Goal: Find specific page/section: Find specific page/section

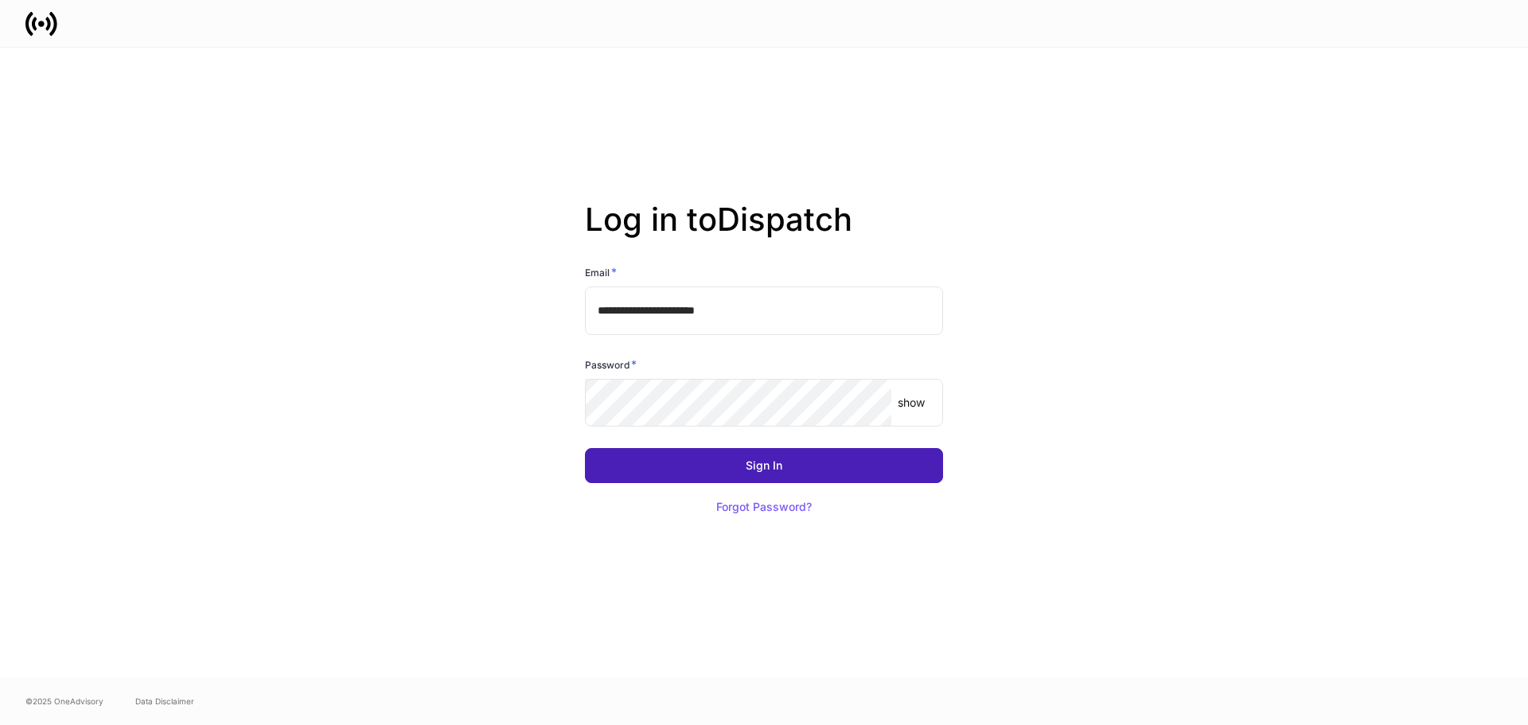
click at [746, 470] on div "Sign In" at bounding box center [764, 465] width 37 height 11
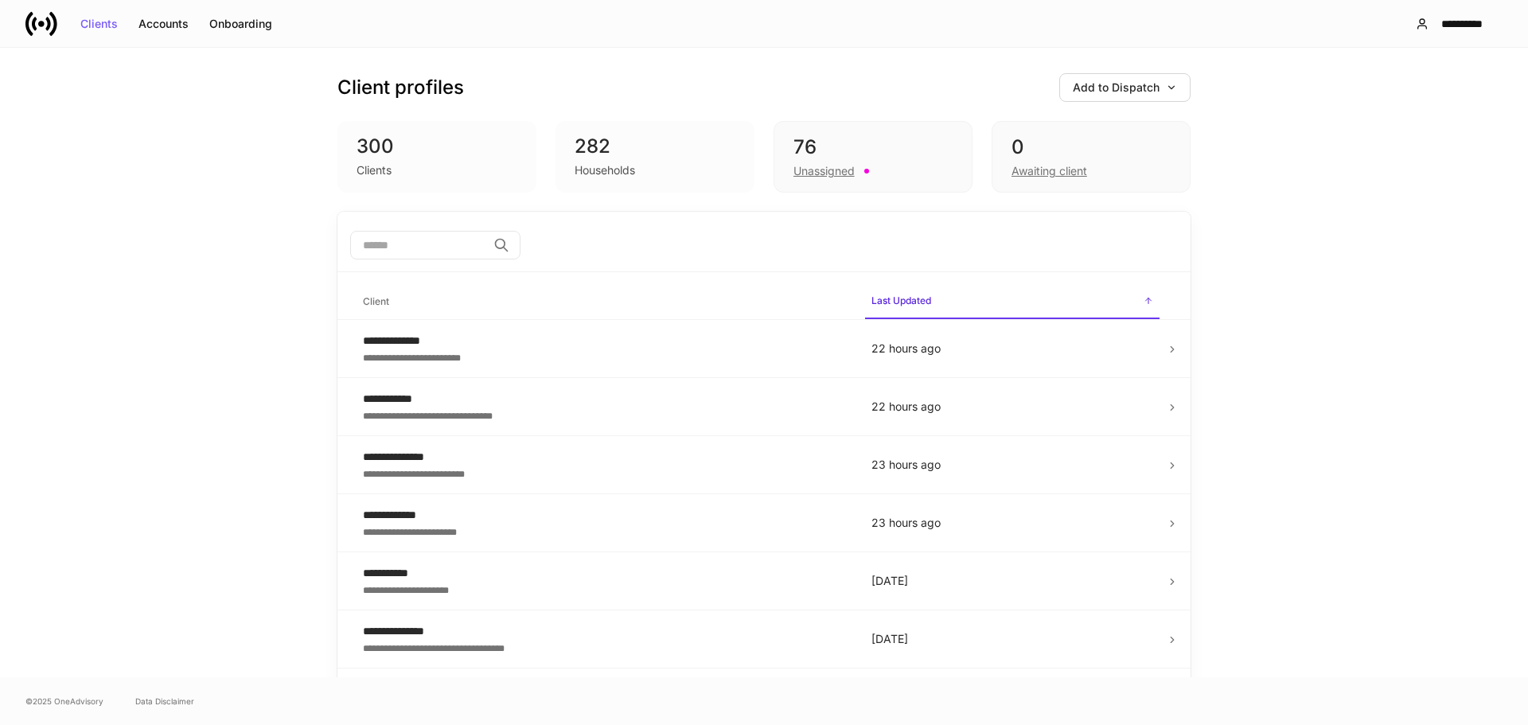
click at [408, 249] on input "search" at bounding box center [418, 245] width 137 height 29
type input "*"
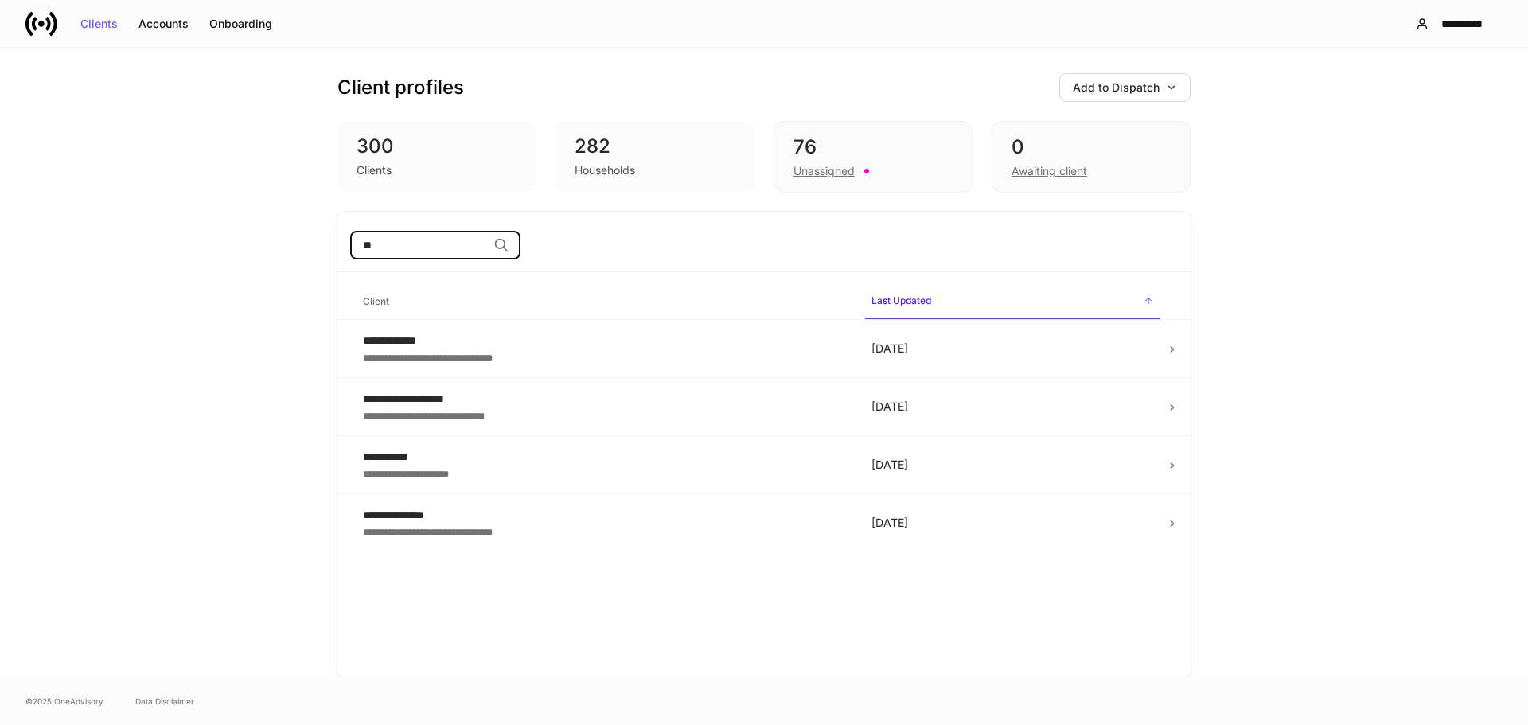
type input "*"
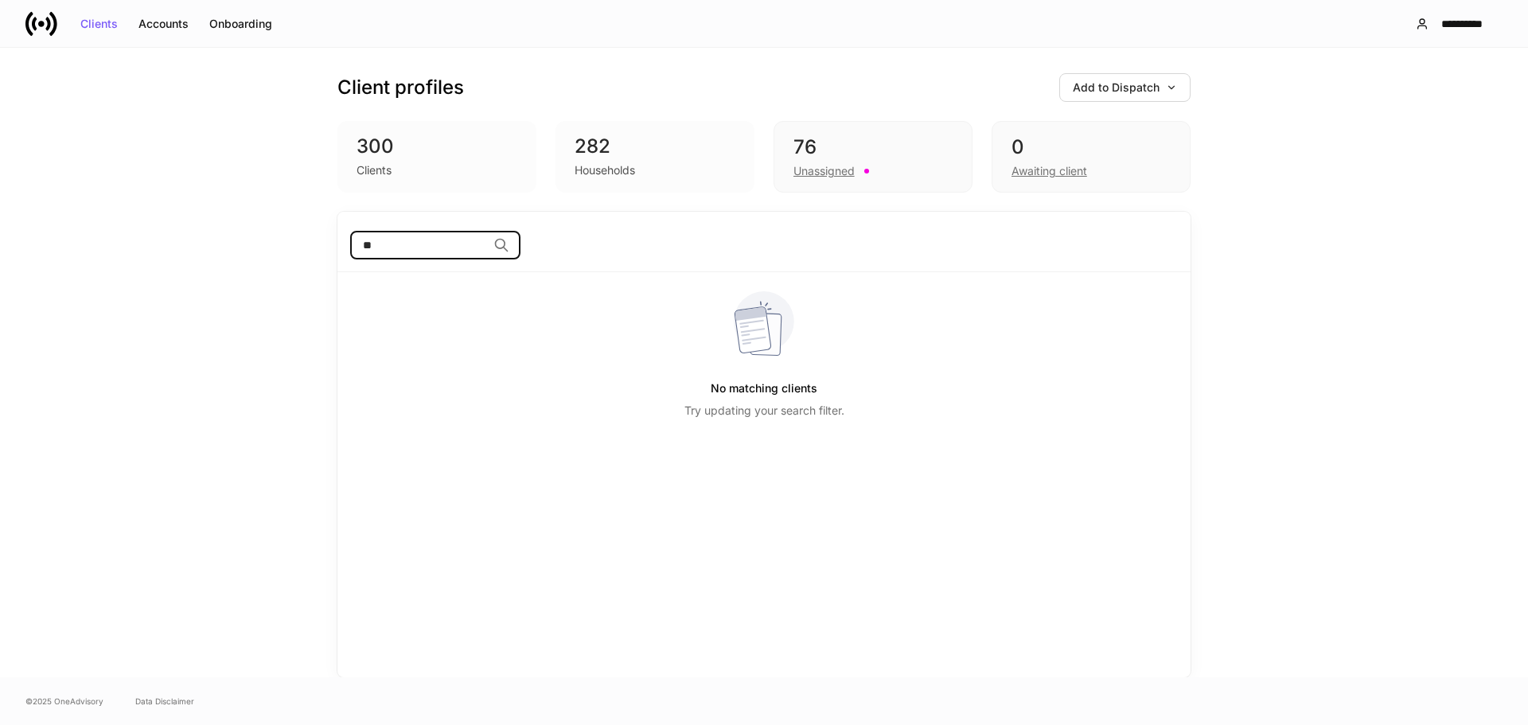
type input "*"
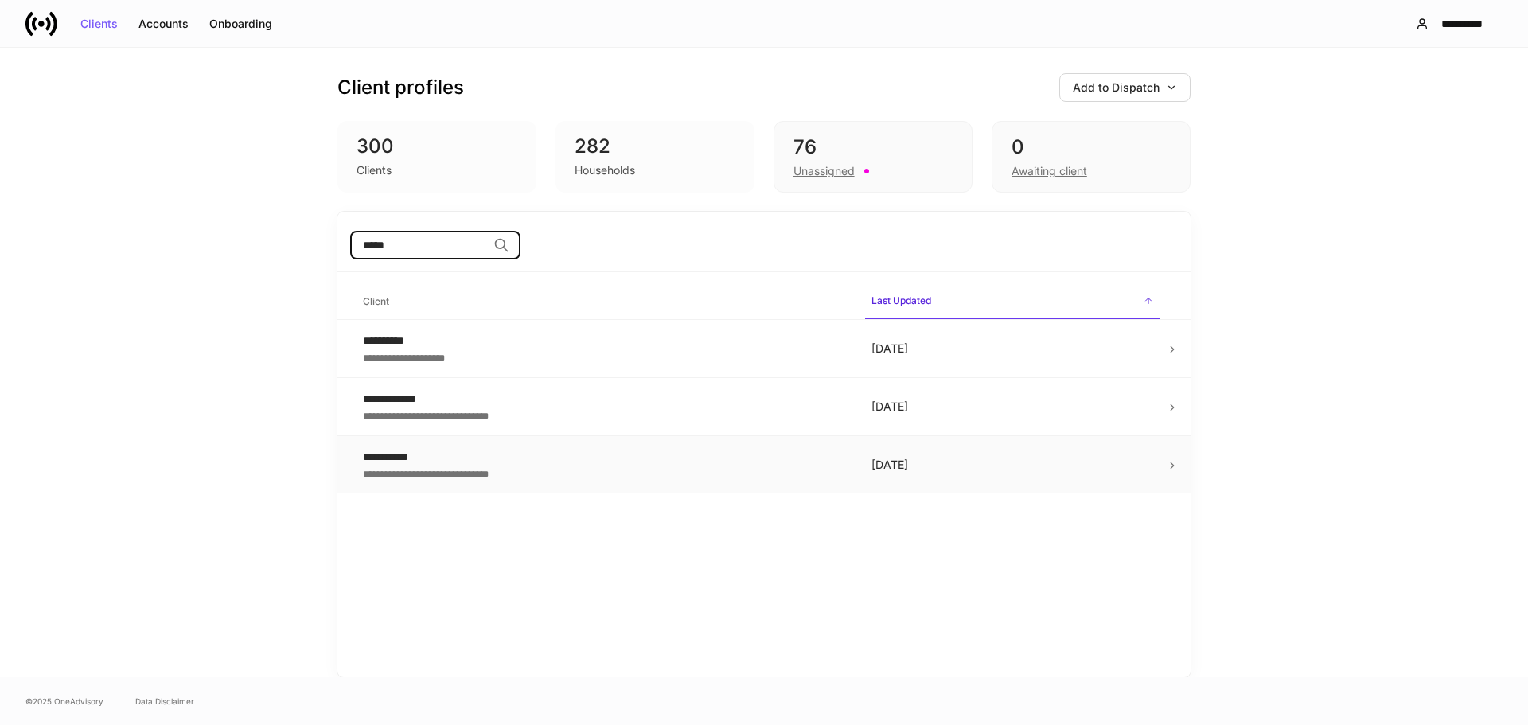
type input "*****"
click at [1172, 465] on icon at bounding box center [1172, 466] width 3 height 6
